Goal: Information Seeking & Learning: Compare options

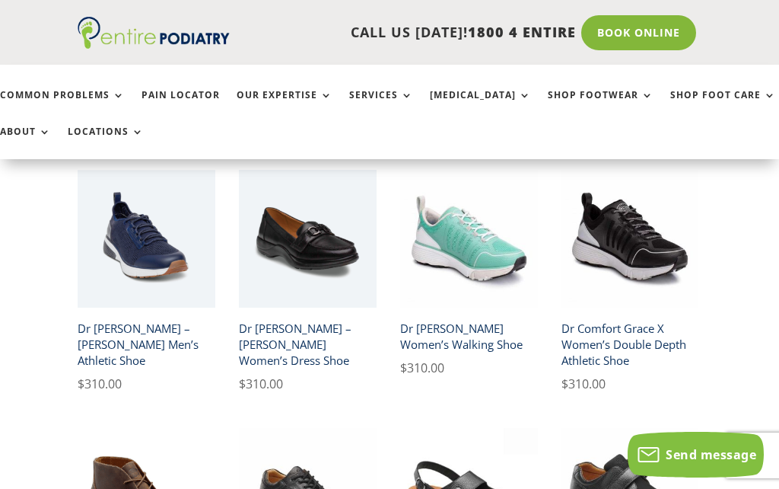
scroll to position [597, 0]
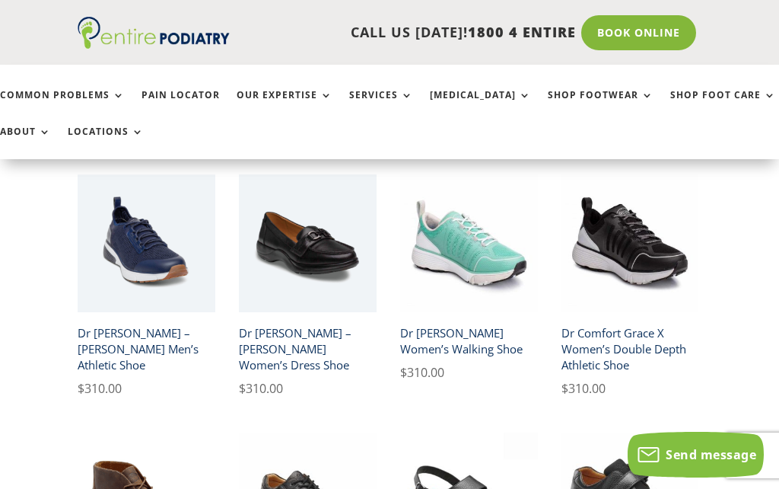
click at [307, 322] on h2 "Dr [PERSON_NAME] – [PERSON_NAME] Women’s Dress Shoe" at bounding box center [308, 348] width 138 height 59
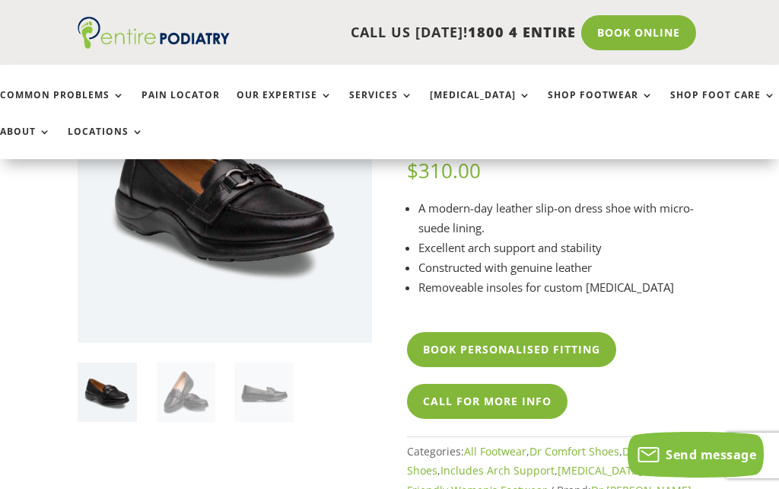
scroll to position [121, 0]
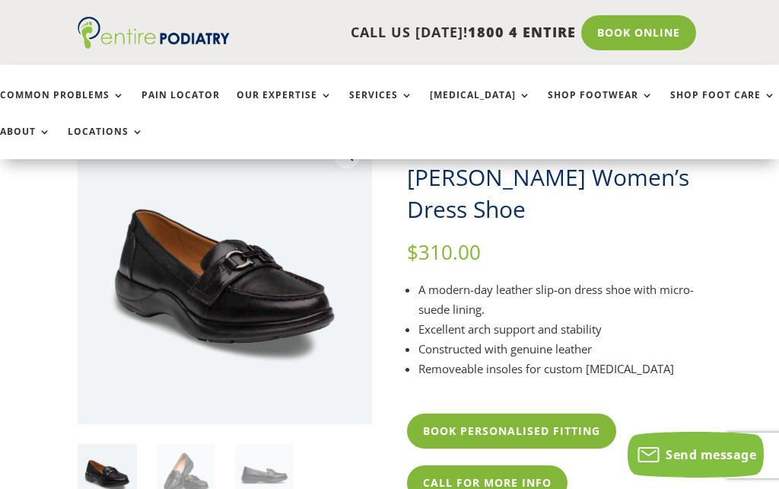
click at [271, 301] on img at bounding box center [382, 433] width 609 height 609
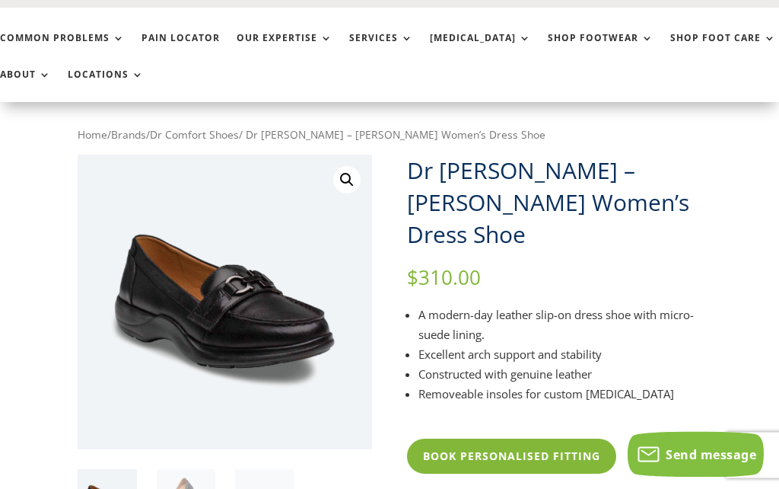
scroll to position [0, 0]
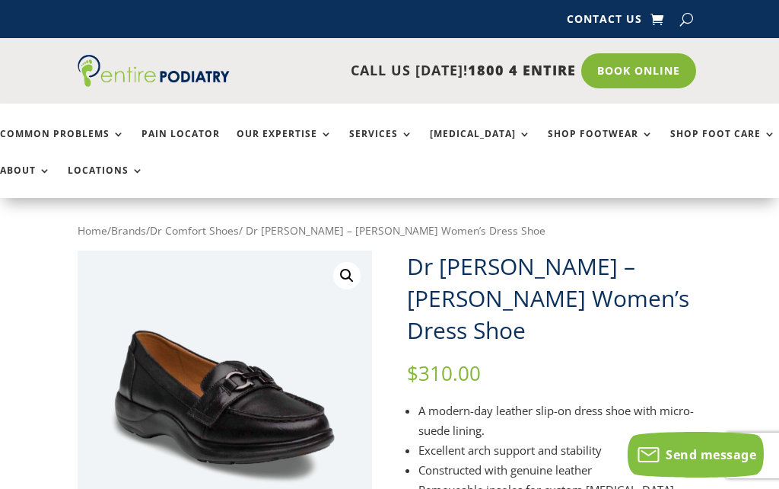
click at [349, 273] on link "🔍" at bounding box center [346, 275] width 27 height 27
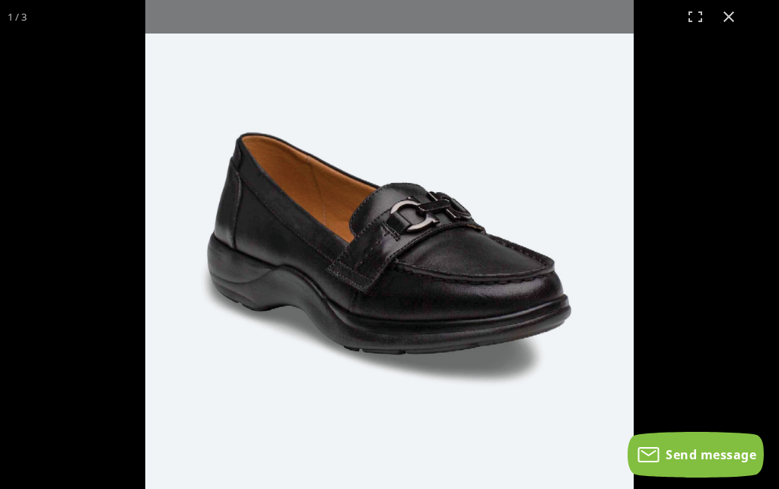
click at [730, 18] on button "Close (Esc)" at bounding box center [728, 16] width 33 height 33
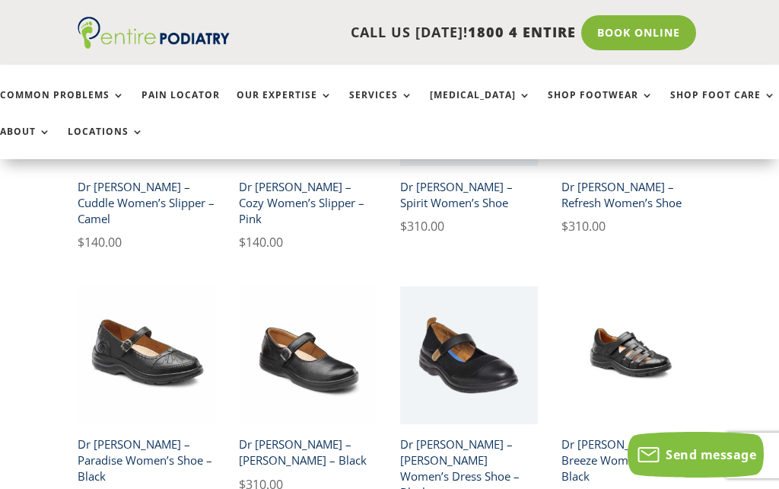
scroll to position [1230, 0]
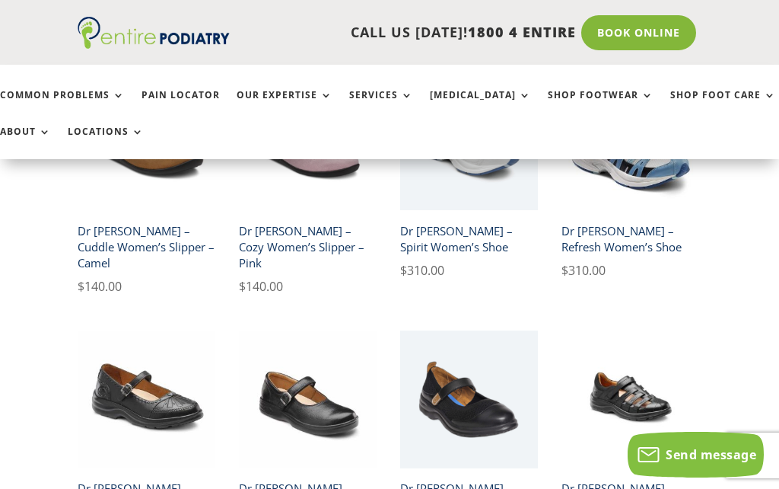
click at [483, 373] on img at bounding box center [469, 399] width 138 height 138
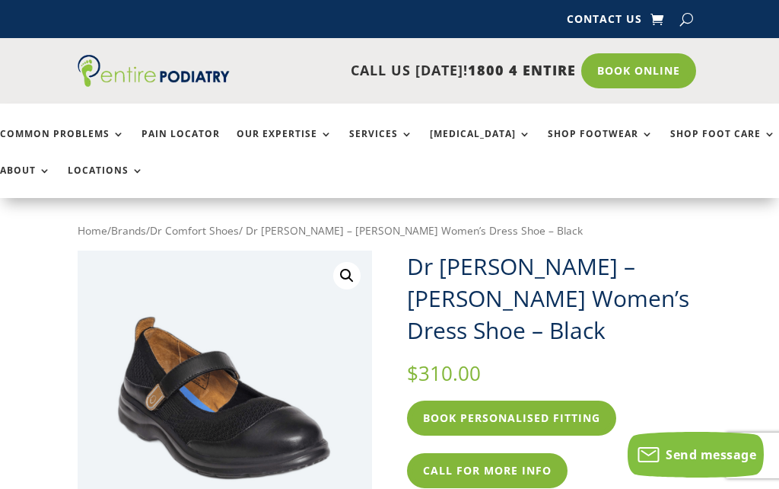
click at [358, 262] on link "🔍" at bounding box center [346, 275] width 27 height 27
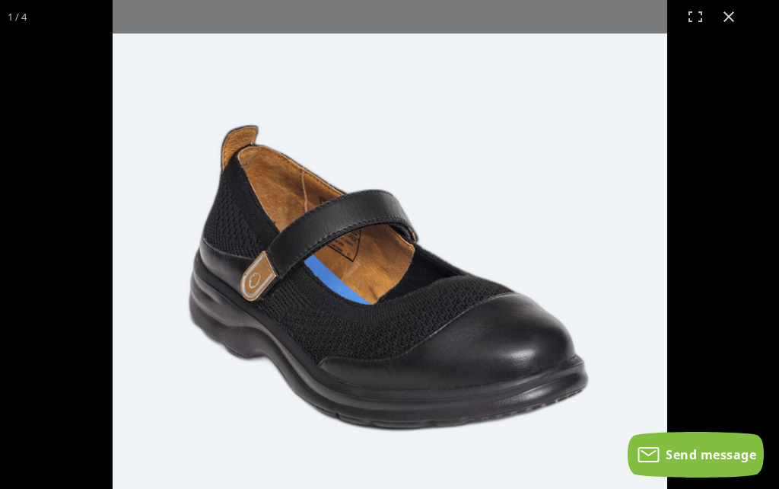
click at [587, 147] on img at bounding box center [390, 277] width 555 height 555
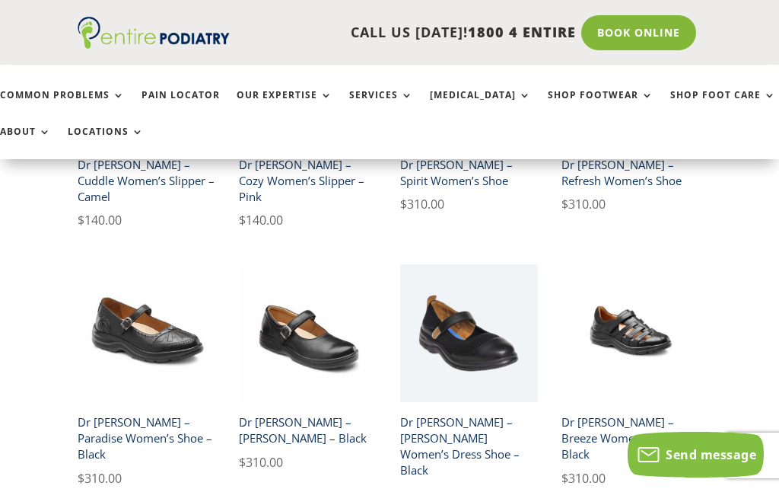
click at [626, 313] on img at bounding box center [631, 333] width 138 height 138
click at [171, 308] on img at bounding box center [147, 333] width 138 height 138
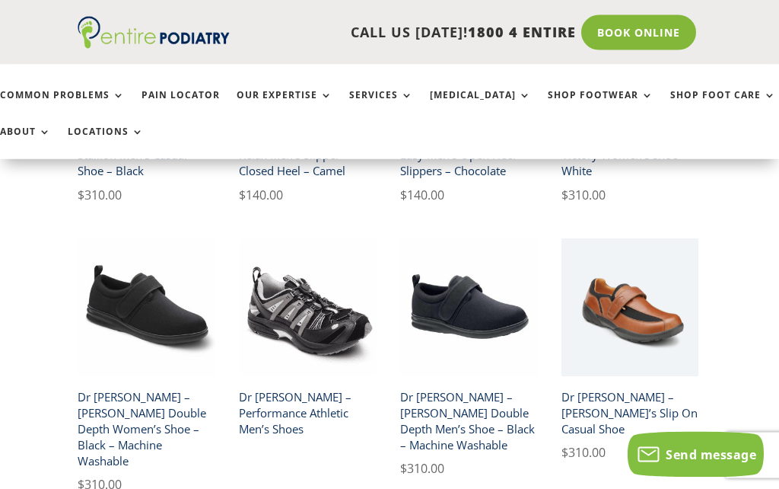
scroll to position [2129, 0]
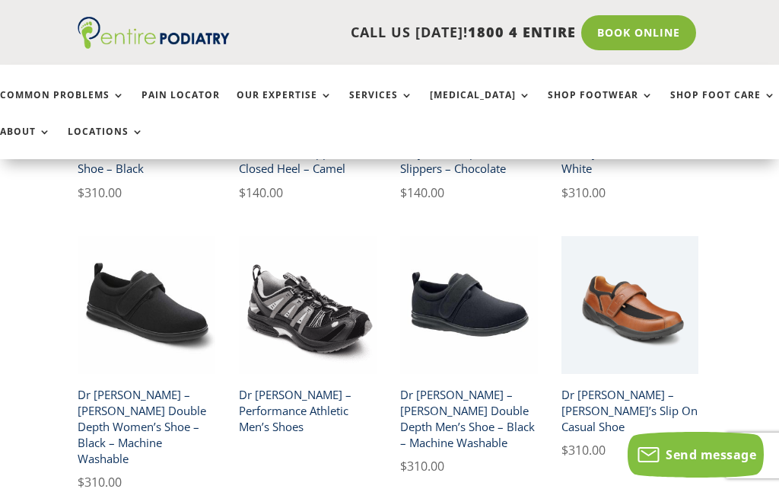
click at [463, 380] on h2 "Dr [PERSON_NAME] – [PERSON_NAME] Double Depth Men’s Shoe – Black – Machine Wash…" at bounding box center [469, 417] width 138 height 75
